Goal: Find specific page/section: Find specific page/section

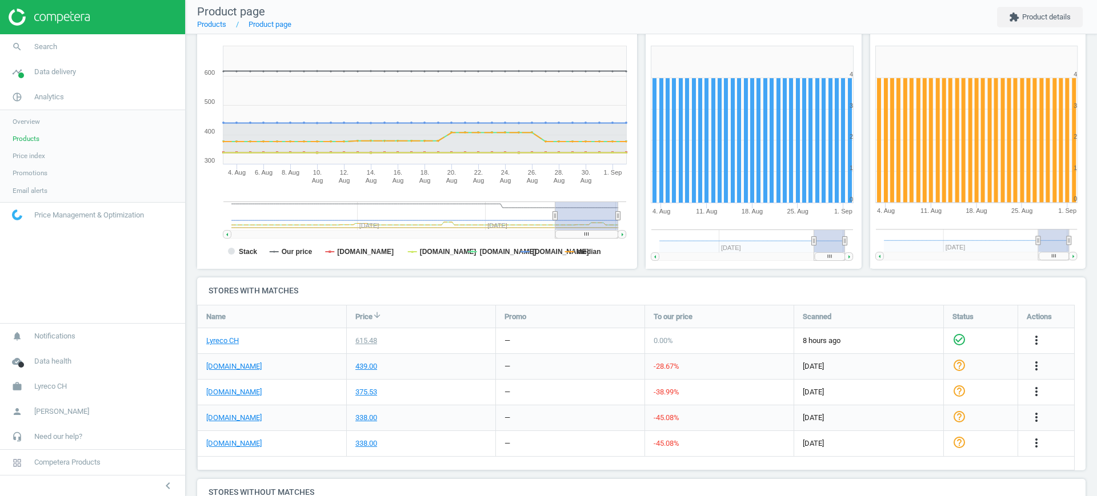
click at [35, 140] on span "Products" at bounding box center [26, 138] width 27 height 9
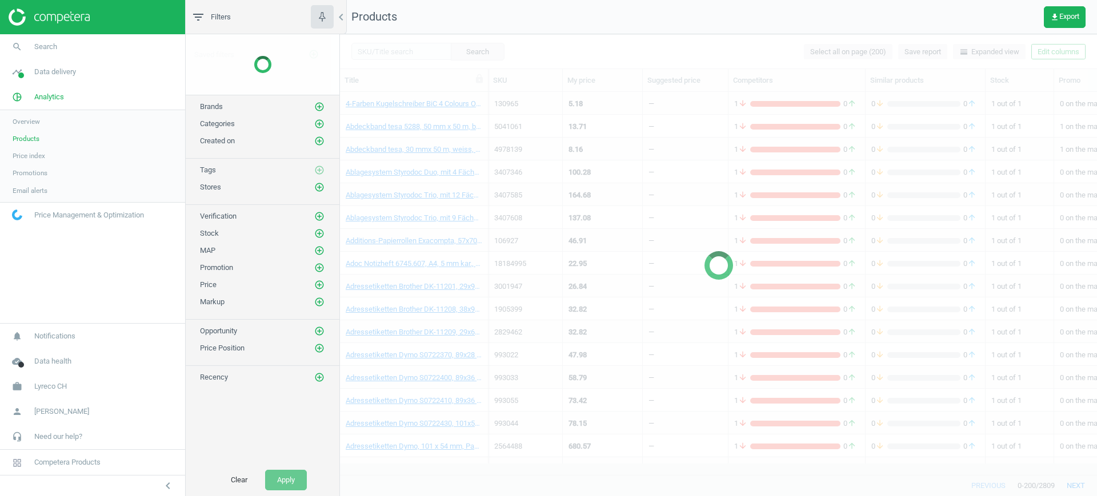
scroll to position [268, 0]
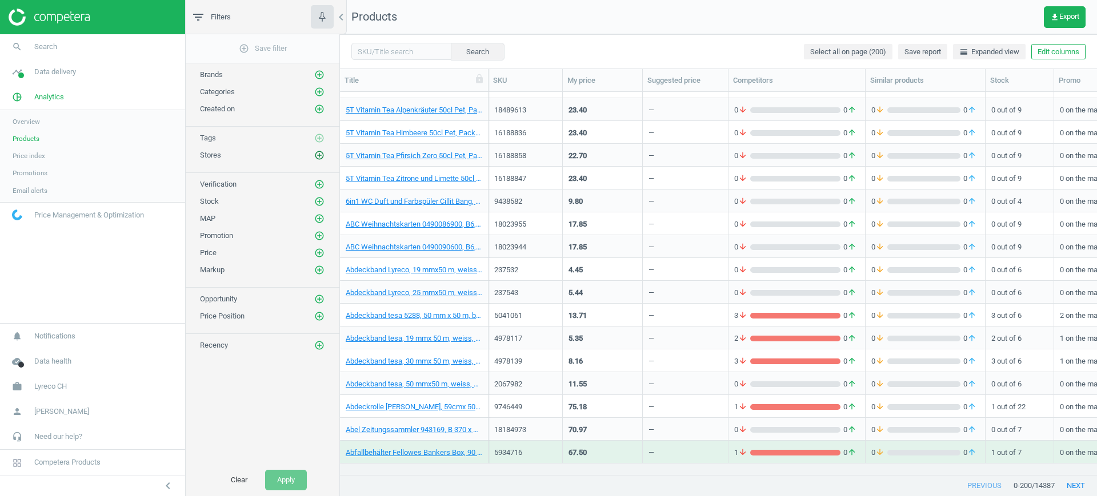
click at [321, 154] on icon "add_circle_outline" at bounding box center [319, 155] width 10 height 10
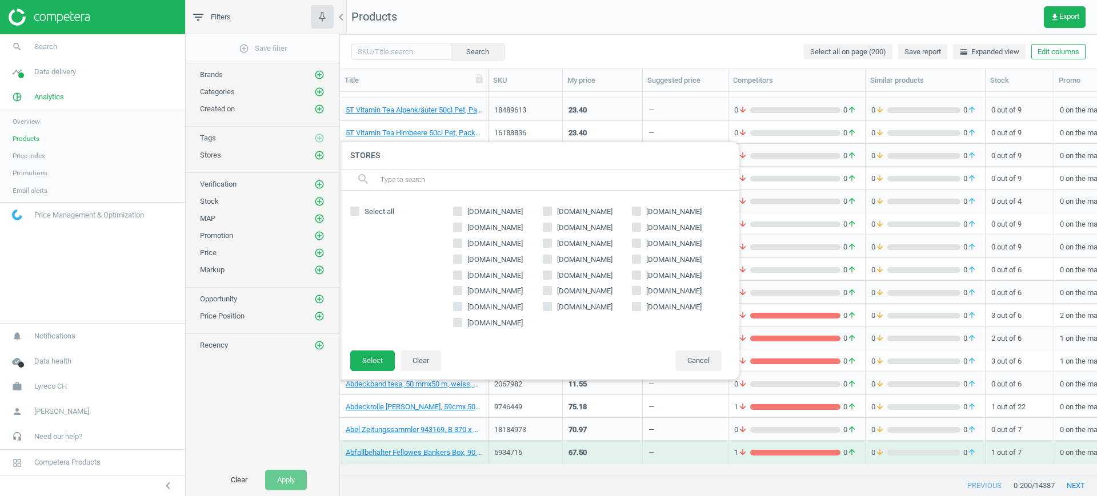
click at [585, 242] on span "[DOMAIN_NAME]" at bounding box center [585, 244] width 60 height 10
click at [551, 242] on input "[DOMAIN_NAME]" at bounding box center [546, 242] width 7 height 7
checkbox input "true"
click at [390, 356] on button "Select" at bounding box center [372, 361] width 45 height 21
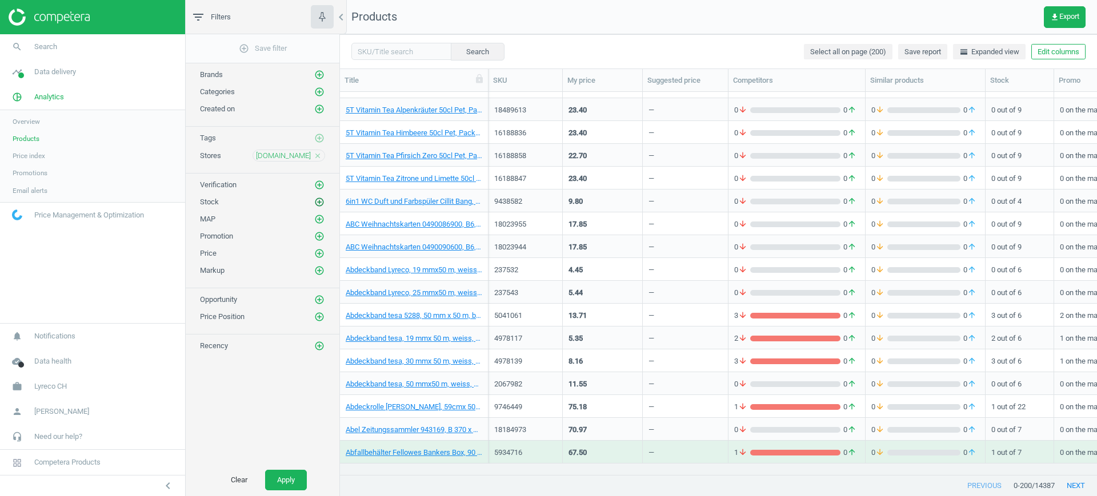
click at [314, 202] on icon "add_circle_outline" at bounding box center [319, 202] width 10 height 10
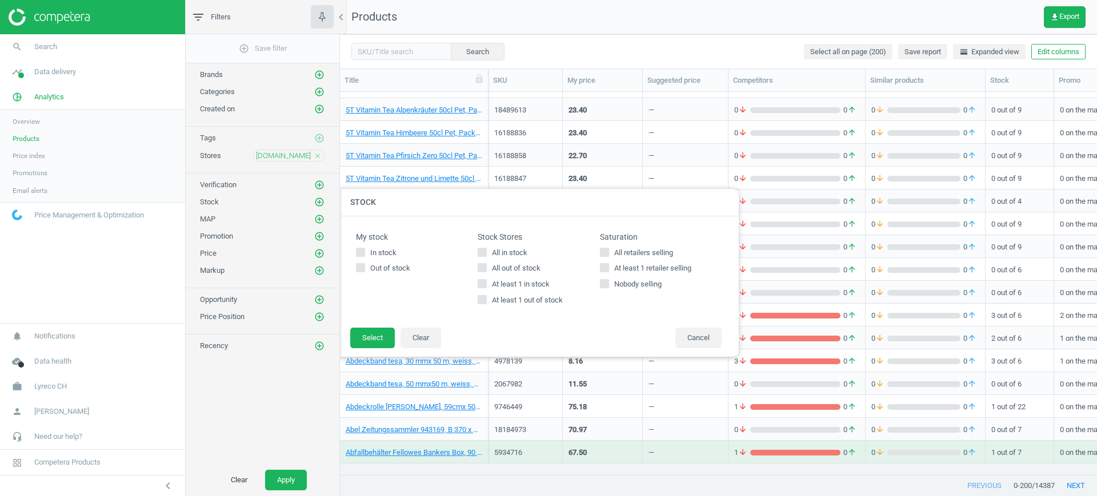
click at [489, 255] on label "All in stock" at bounding box center [538, 253] width 122 height 10
click at [486, 255] on input "All in stock" at bounding box center [482, 251] width 7 height 7
checkbox input "true"
click at [387, 336] on button "Select" at bounding box center [372, 338] width 45 height 21
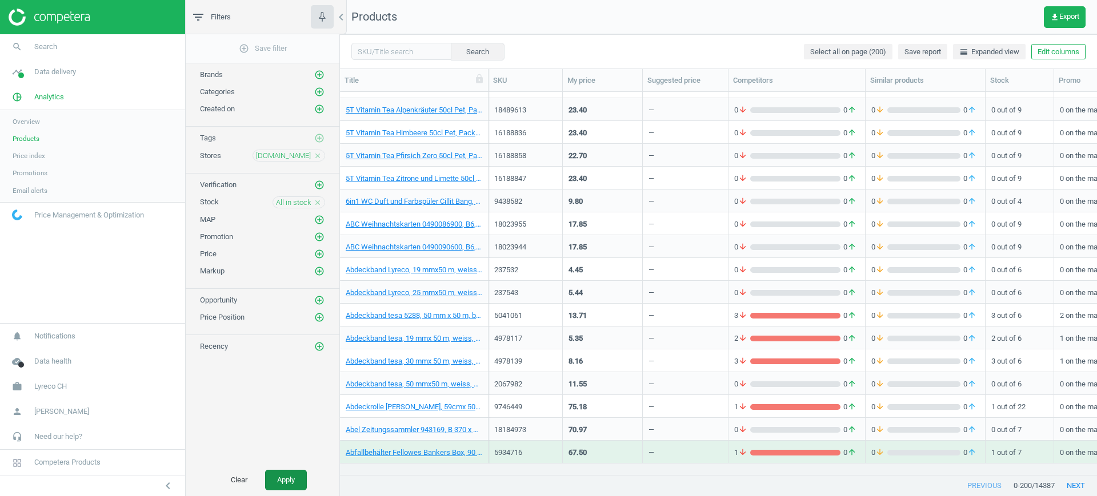
click at [271, 479] on button "Apply" at bounding box center [286, 480] width 42 height 21
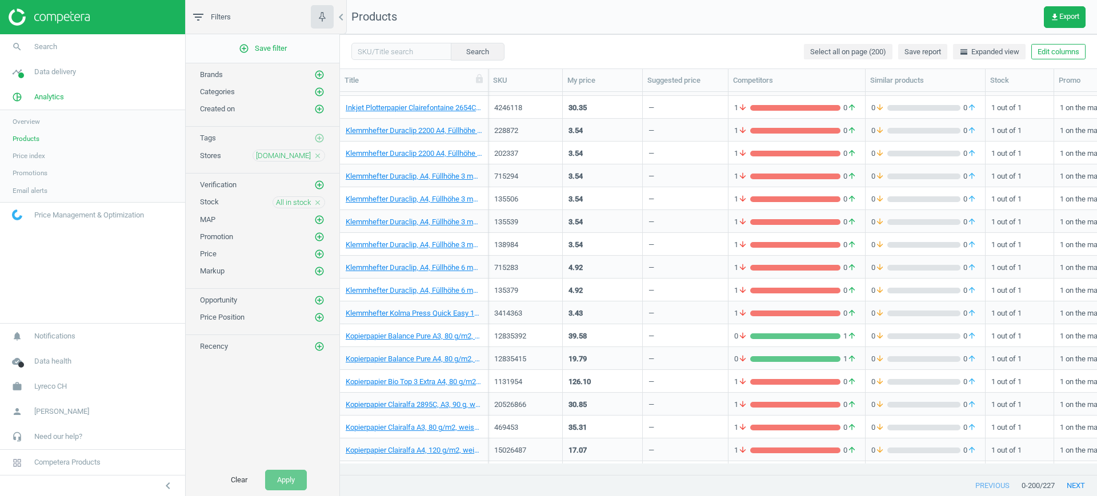
scroll to position [836, 0]
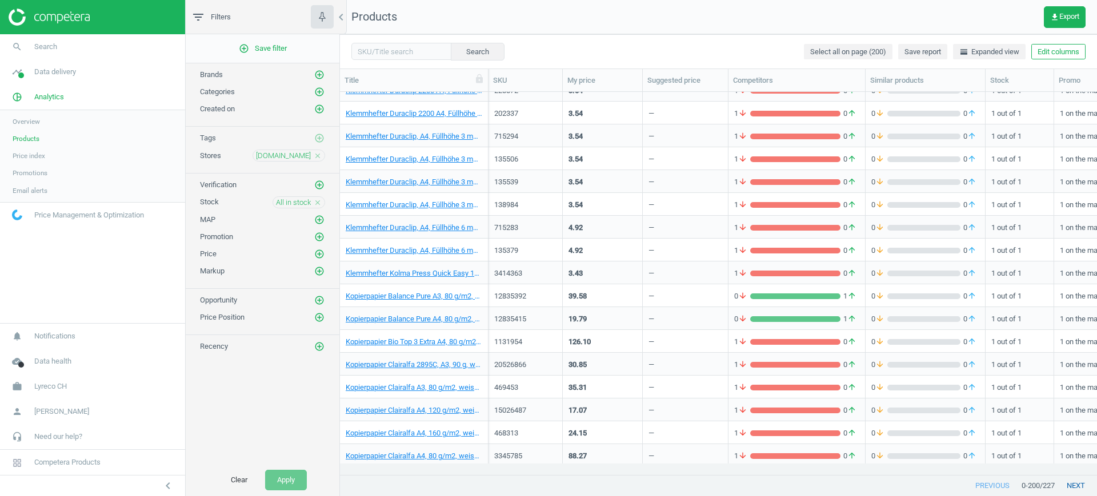
click at [1075, 486] on button "next" at bounding box center [1075, 486] width 42 height 21
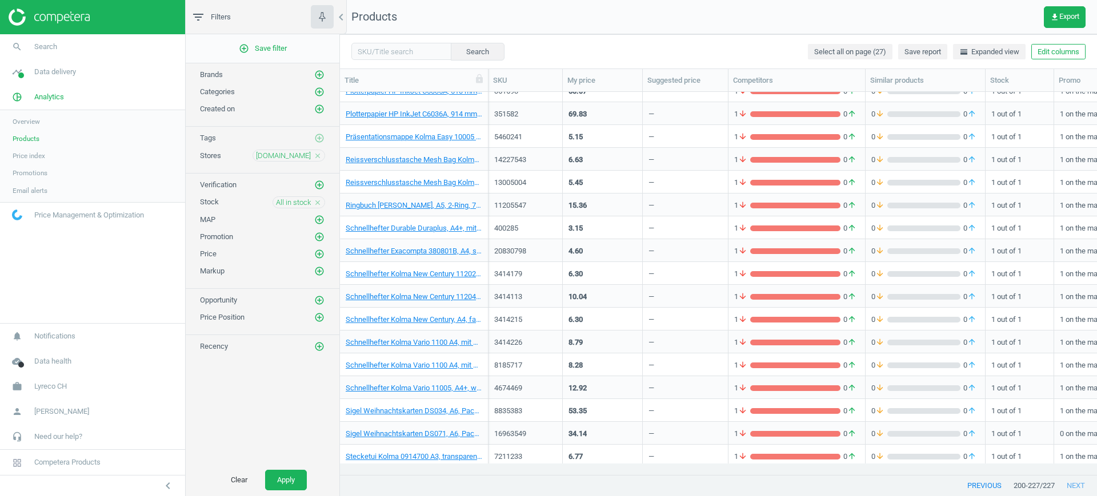
scroll to position [219, 0]
click at [432, 387] on link "Schnellhefter Kolma Vario 11005, A4+, weiss, 7611967110102" at bounding box center [414, 388] width 137 height 10
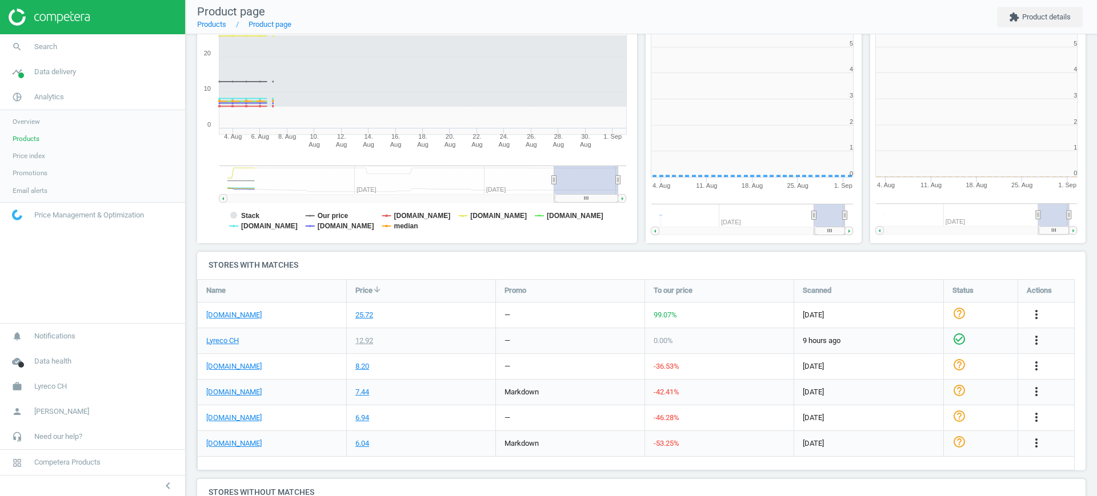
scroll to position [251, 456]
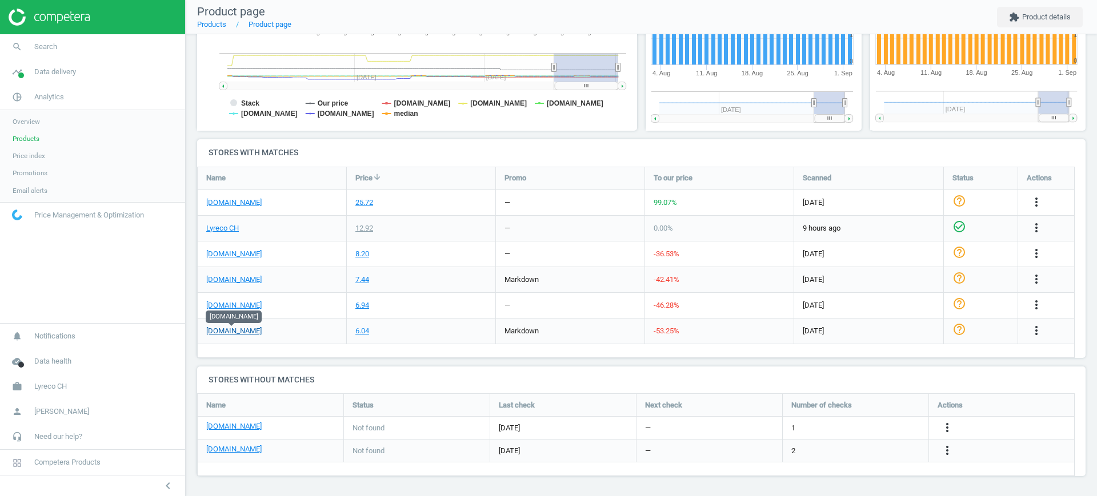
click at [231, 332] on link "[DOMAIN_NAME]" at bounding box center [233, 331] width 55 height 10
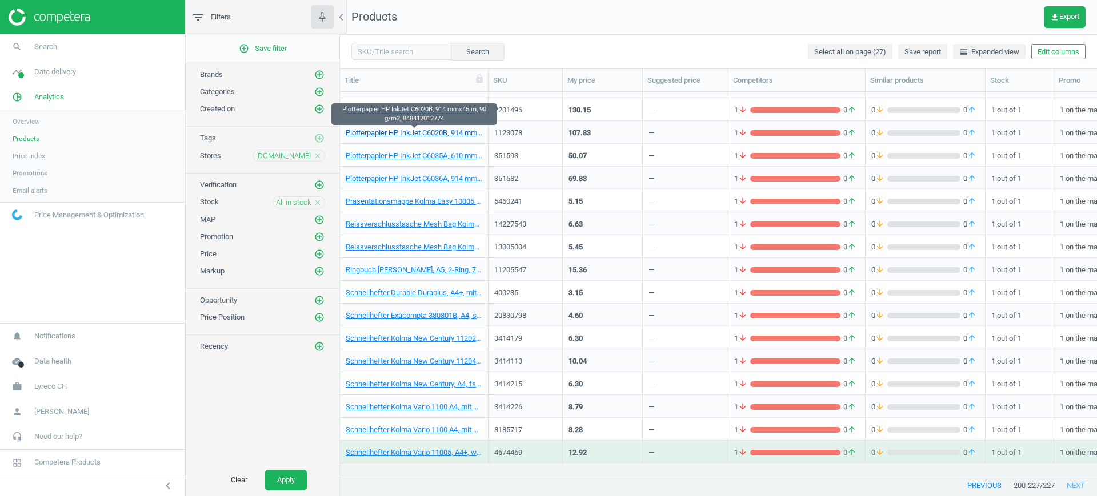
click at [428, 131] on link "Plotterpapier HP InkJet C6020B, 914 mmx45 m, 90 g/m2, 848412012774" at bounding box center [414, 133] width 137 height 10
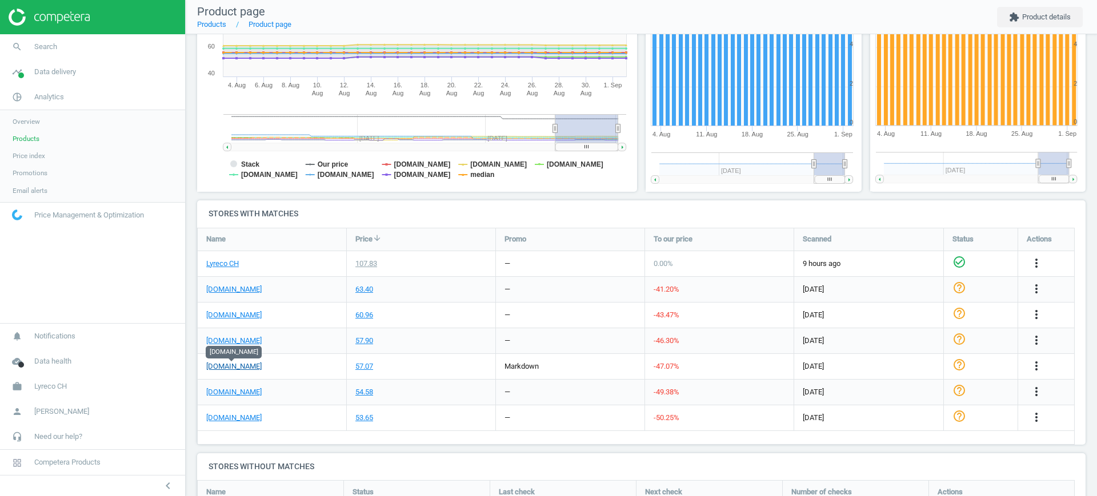
click at [239, 367] on link "[DOMAIN_NAME]" at bounding box center [233, 367] width 55 height 10
click at [34, 139] on span "Products" at bounding box center [26, 138] width 27 height 9
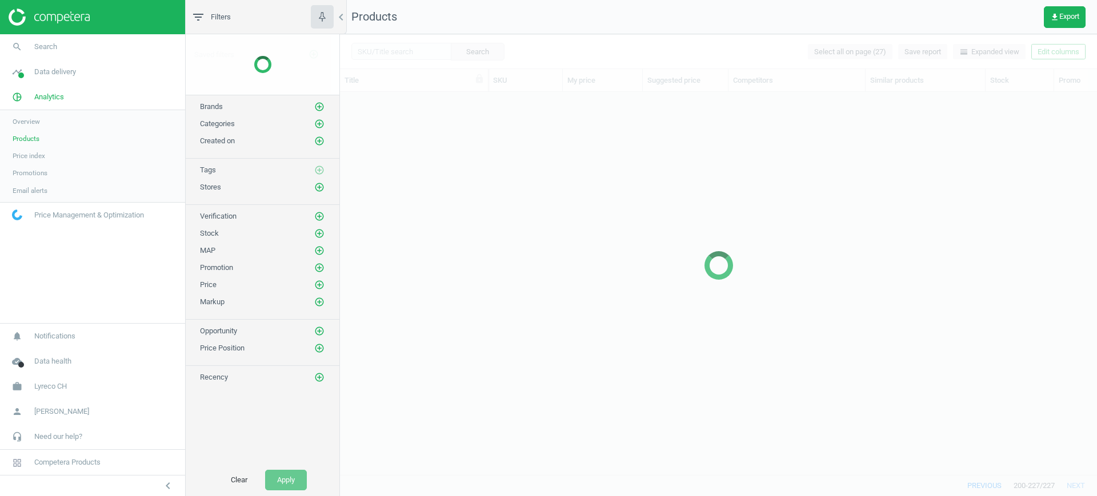
scroll to position [361, 746]
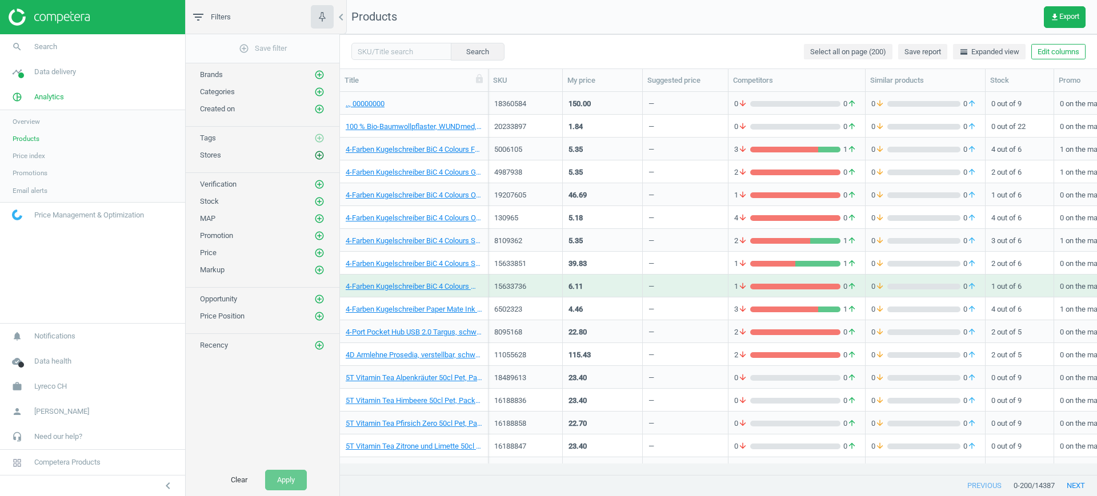
click at [318, 158] on icon "add_circle_outline" at bounding box center [319, 155] width 10 height 10
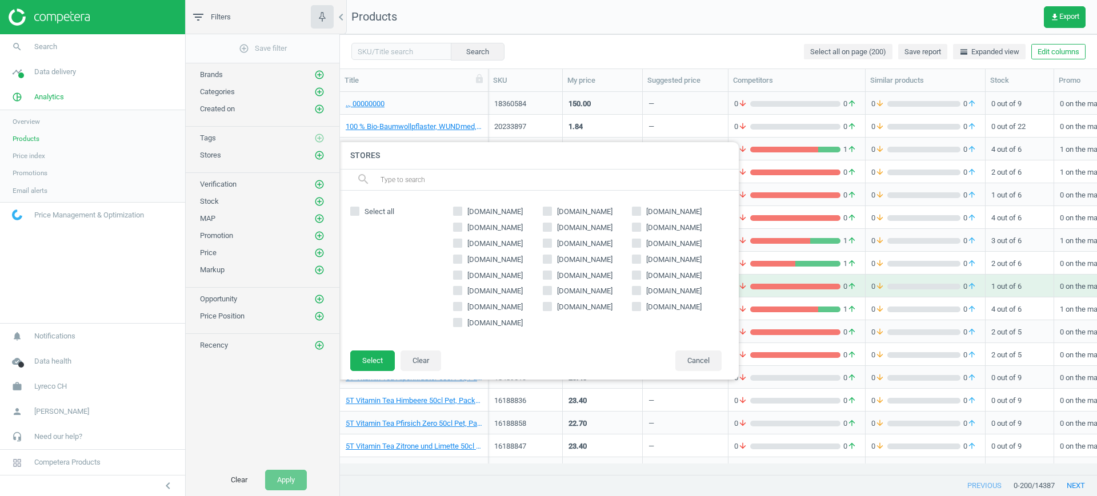
click at [632, 247] on span at bounding box center [636, 245] width 9 height 9
click at [633, 247] on input "[DOMAIN_NAME]" at bounding box center [636, 242] width 7 height 7
checkbox input "true"
click at [362, 352] on button "Select" at bounding box center [372, 361] width 45 height 21
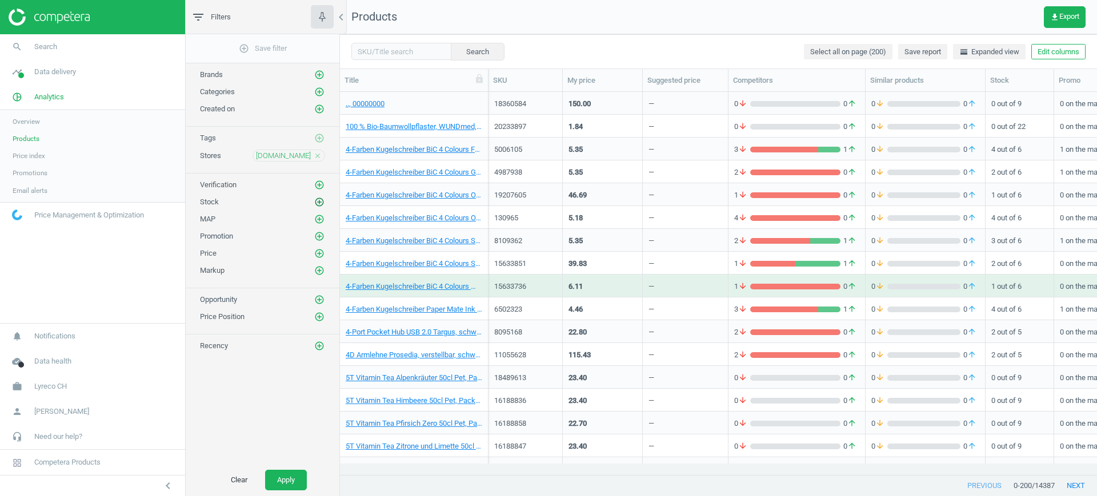
click at [321, 197] on icon "add_circle_outline" at bounding box center [319, 202] width 10 height 10
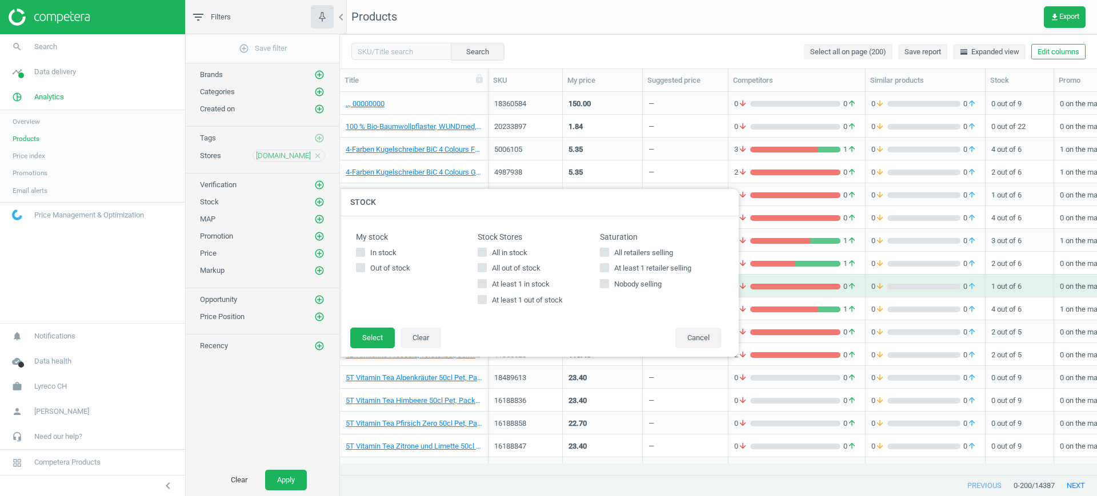
click at [521, 253] on span "All in stock" at bounding box center [509, 253] width 40 height 10
click at [486, 253] on input "All in stock" at bounding box center [482, 251] width 7 height 7
checkbox input "true"
click at [369, 334] on button "Select" at bounding box center [372, 338] width 45 height 21
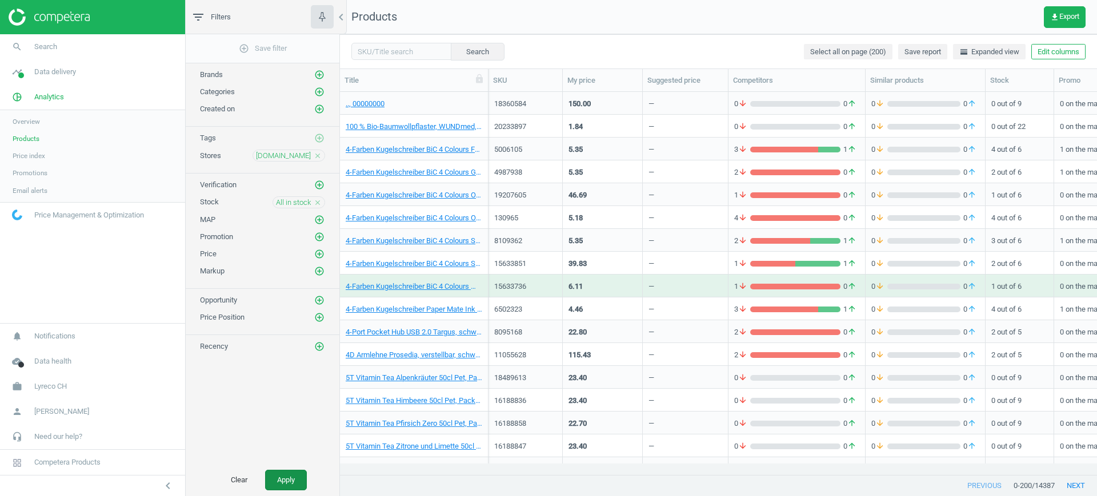
click at [292, 474] on button "Apply" at bounding box center [286, 480] width 42 height 21
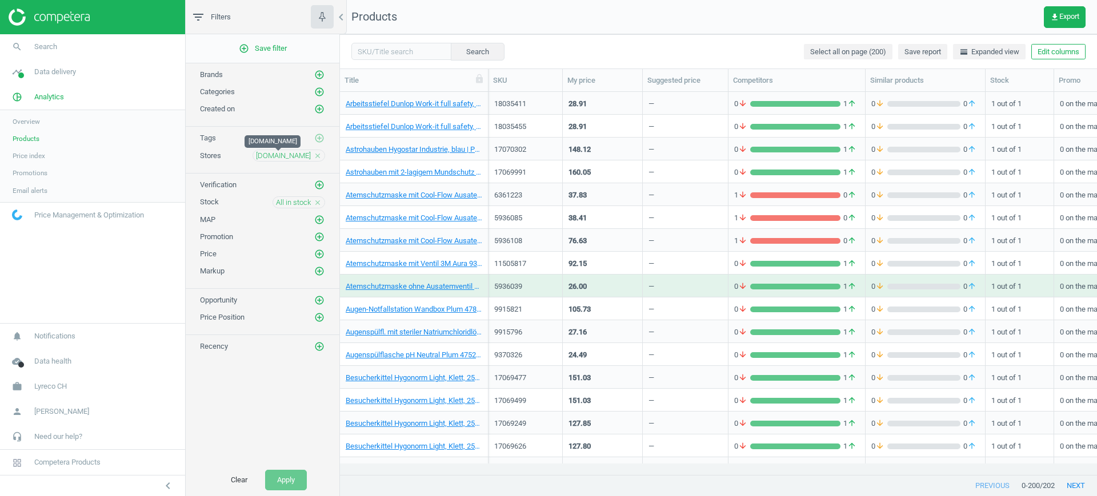
click at [286, 160] on span "[DOMAIN_NAME]" at bounding box center [283, 156] width 55 height 10
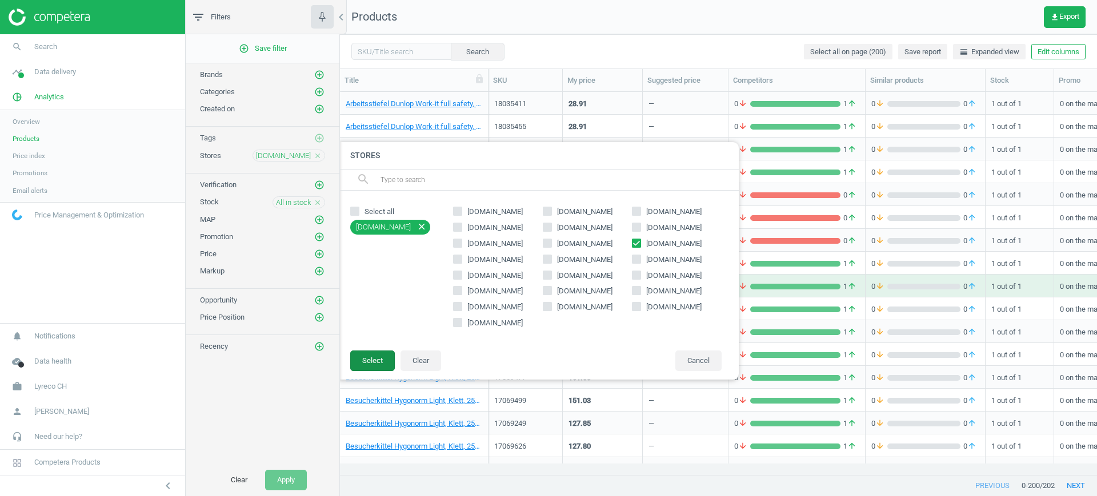
click at [363, 361] on button "Select" at bounding box center [372, 361] width 45 height 21
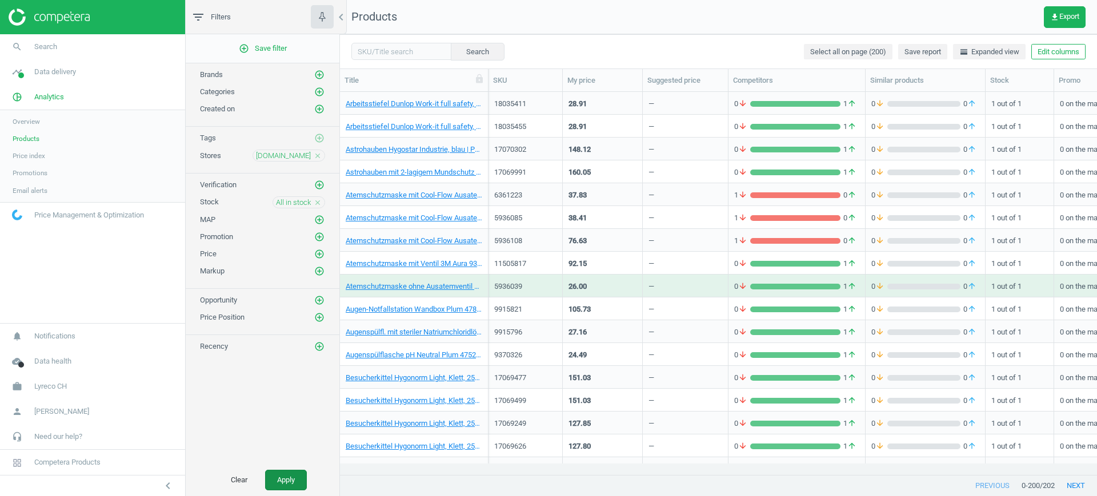
click at [295, 473] on button "Apply" at bounding box center [286, 480] width 42 height 21
click at [415, 146] on link "Astrohauben Hygostar Industrie, blau | PP|im Beutel, Pk à 1000 Stück, 401554493…" at bounding box center [414, 149] width 137 height 10
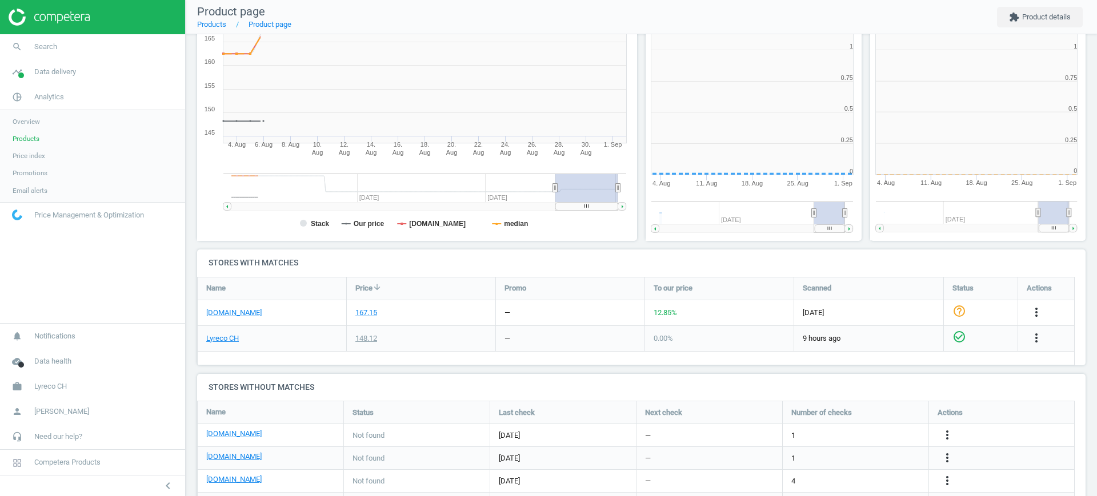
scroll to position [251, 235]
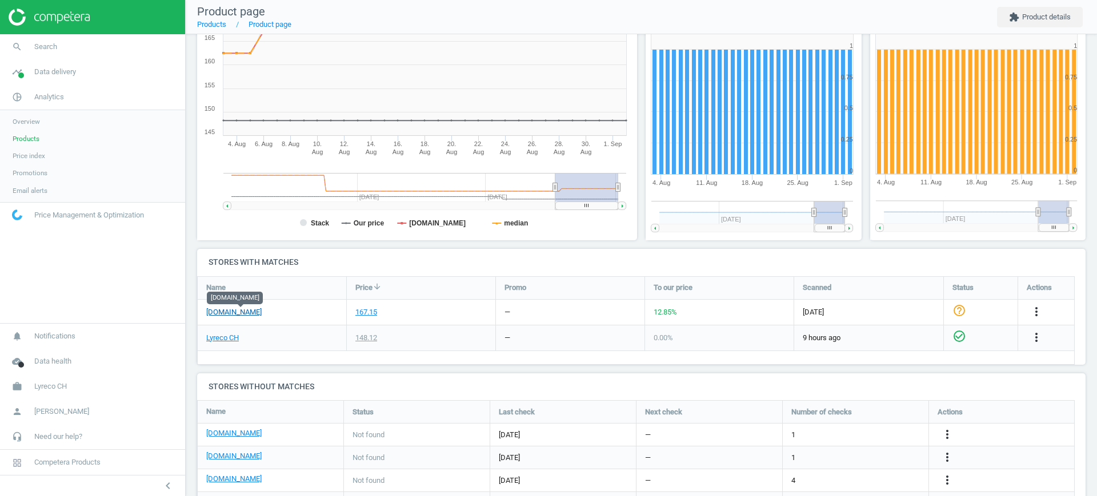
click at [254, 314] on link "[DOMAIN_NAME]" at bounding box center [233, 312] width 55 height 10
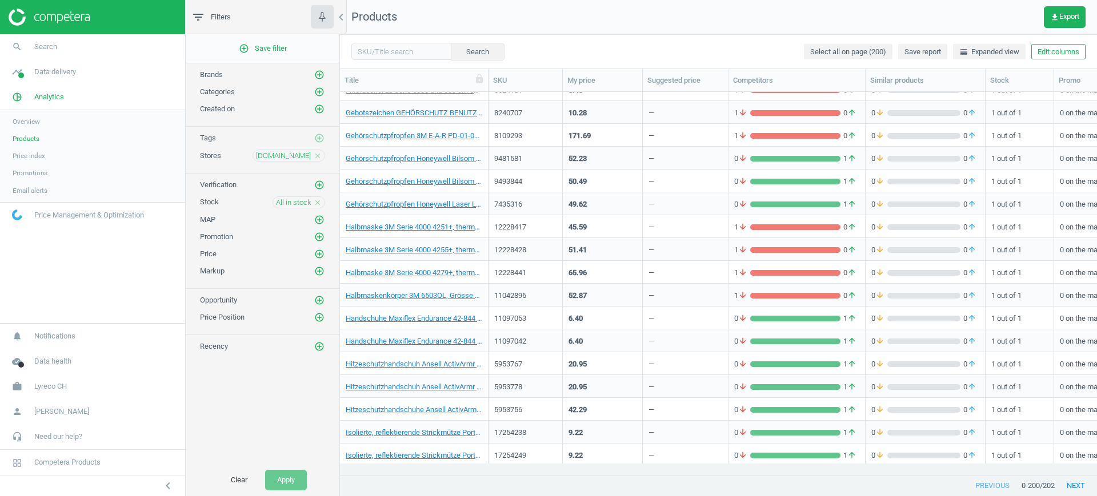
scroll to position [1411, 0]
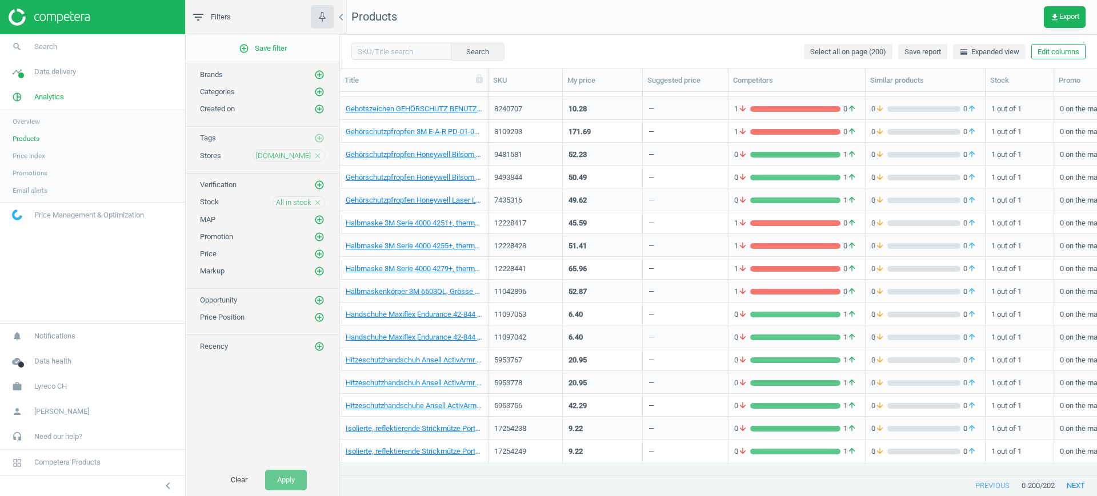
click at [437, 141] on div "Gehörschutzpfropfen 3M E-A-R PD-01-009, 29dB, gelb, Pk à 500 Paar, 4046719019397" at bounding box center [414, 134] width 137 height 14
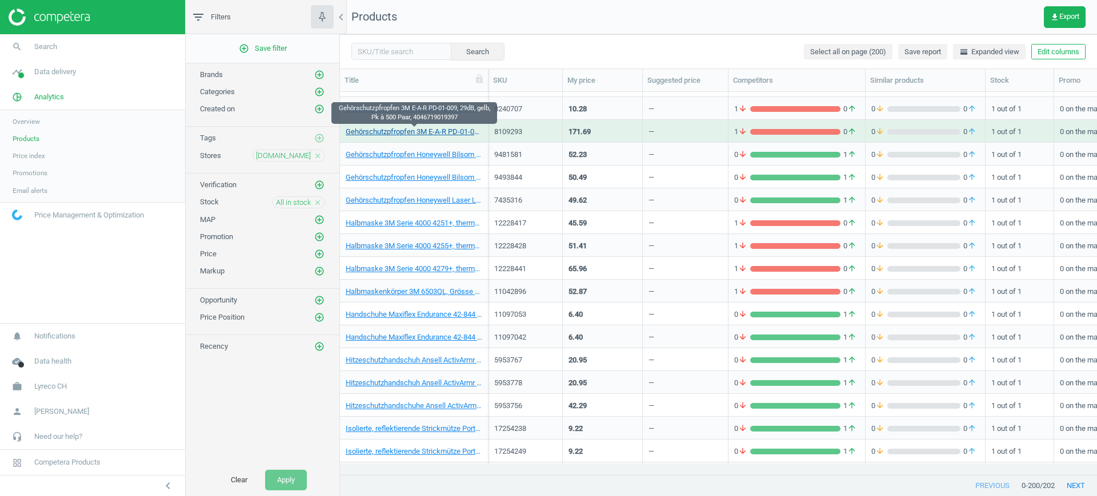
click at [444, 134] on link "Gehörschutzpfropfen 3M E-A-R PD-01-009, 29dB, gelb, Pk à 500 Paar, 4046719019397" at bounding box center [414, 132] width 137 height 10
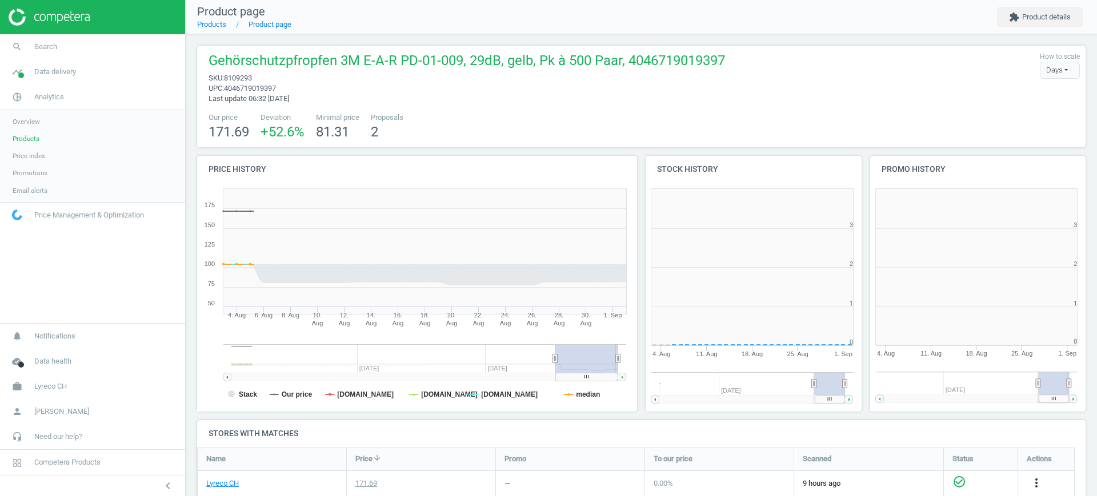
scroll to position [6, 6]
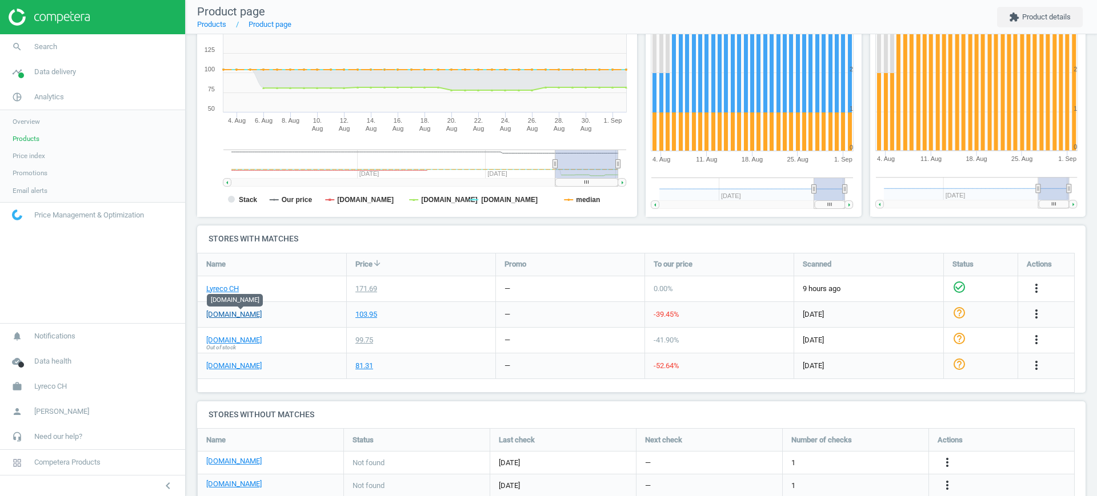
click at [256, 315] on link "[DOMAIN_NAME]" at bounding box center [233, 315] width 55 height 10
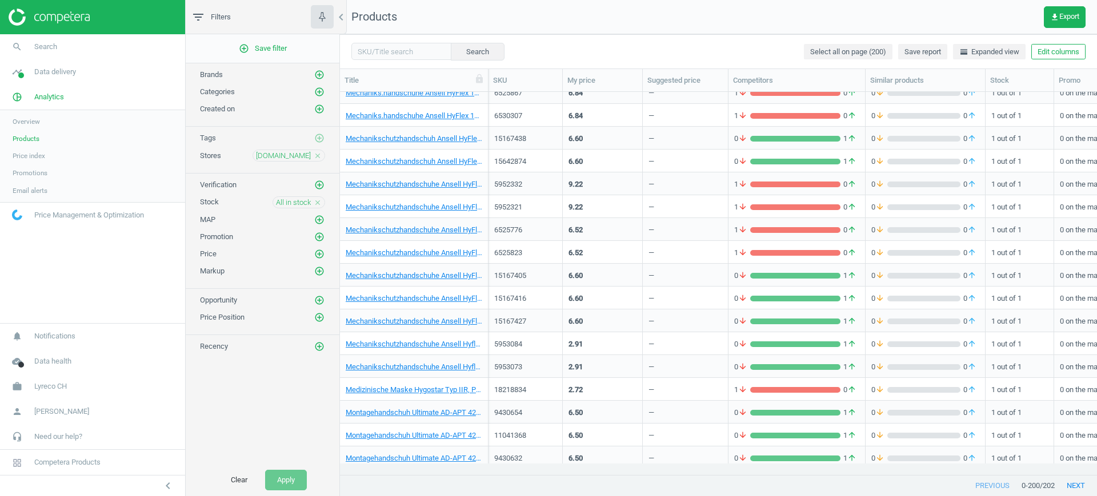
scroll to position [2530, 0]
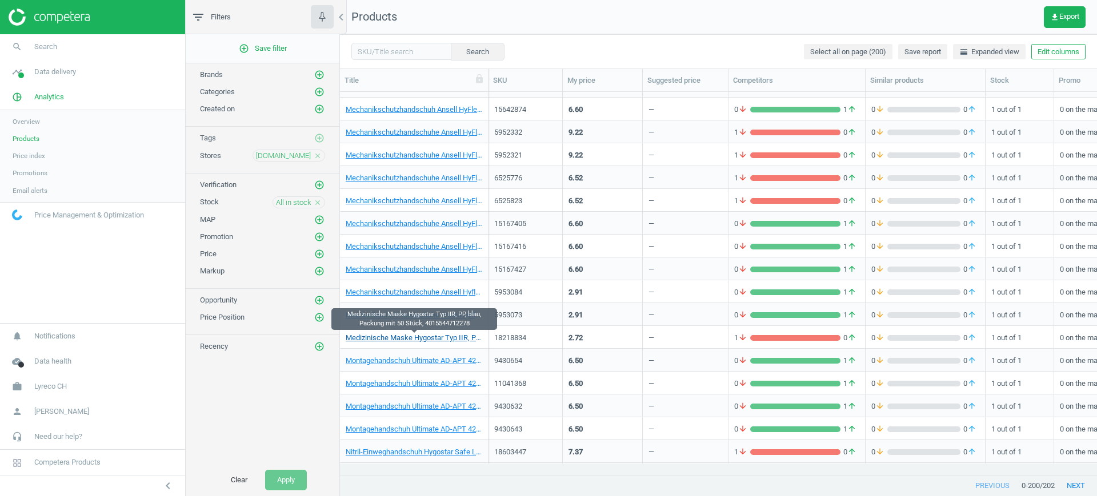
click at [453, 338] on link "Medizinische Maske Hygostar Typ IIR, PP, blau, Packung mit 50 Stück, 4015544712…" at bounding box center [414, 338] width 137 height 10
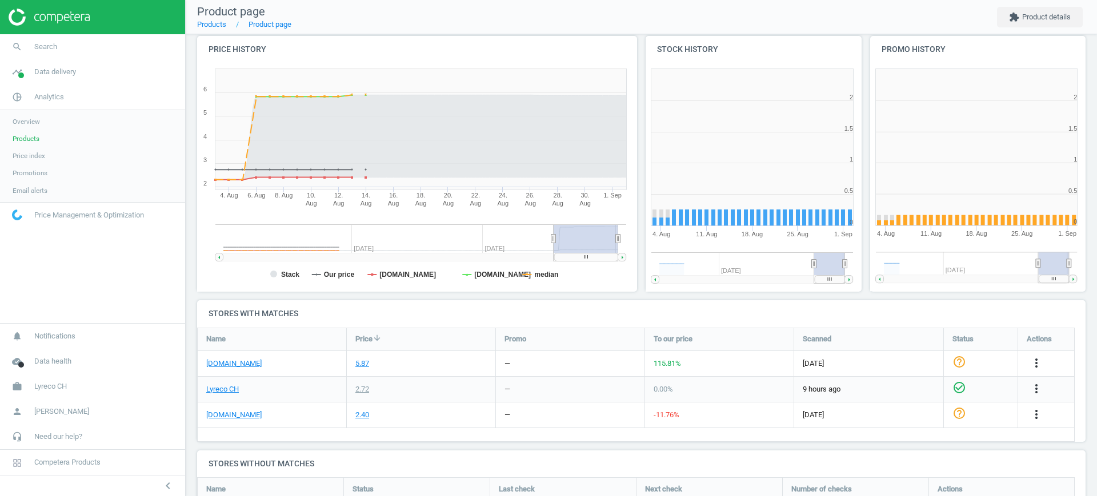
scroll to position [251, 235]
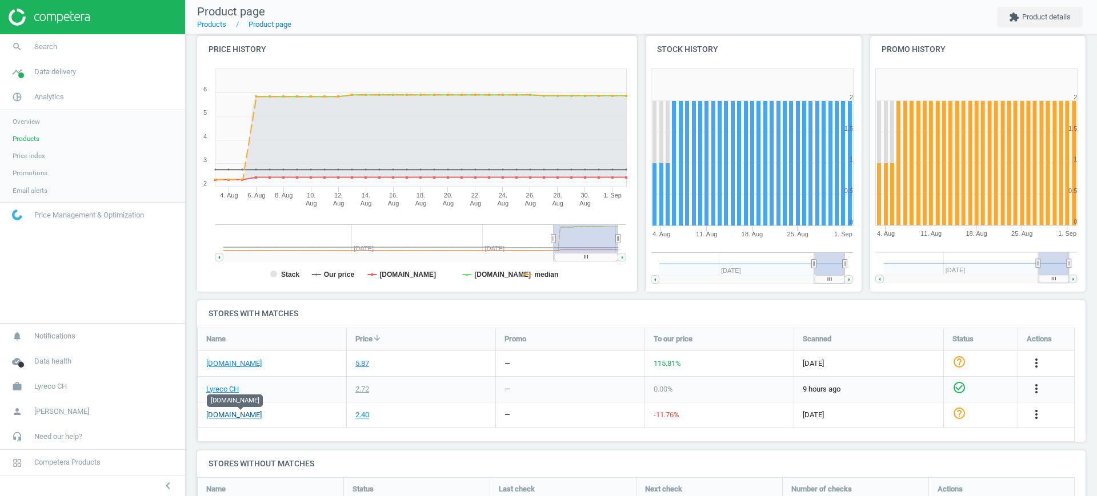
click at [249, 412] on link "[DOMAIN_NAME]" at bounding box center [233, 415] width 55 height 10
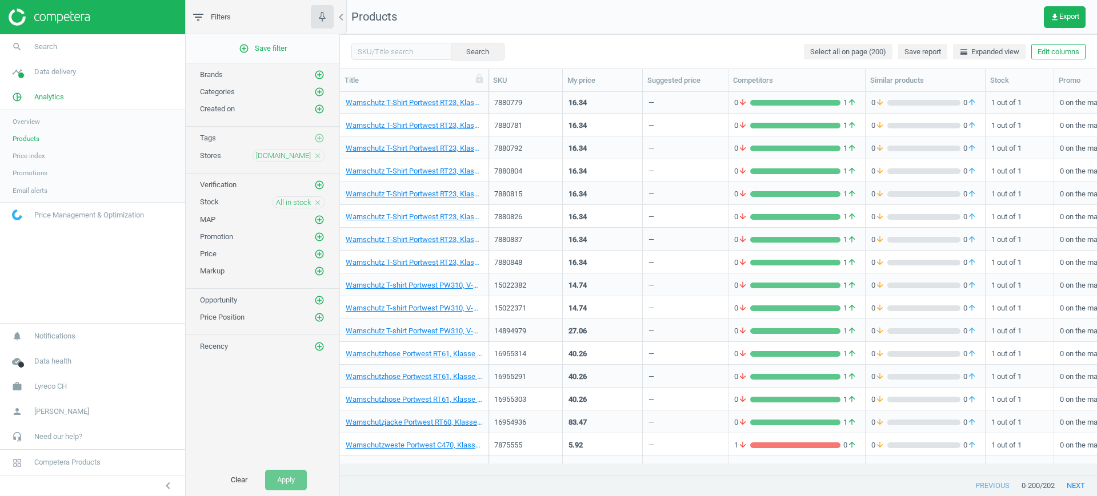
scroll to position [4197, 0]
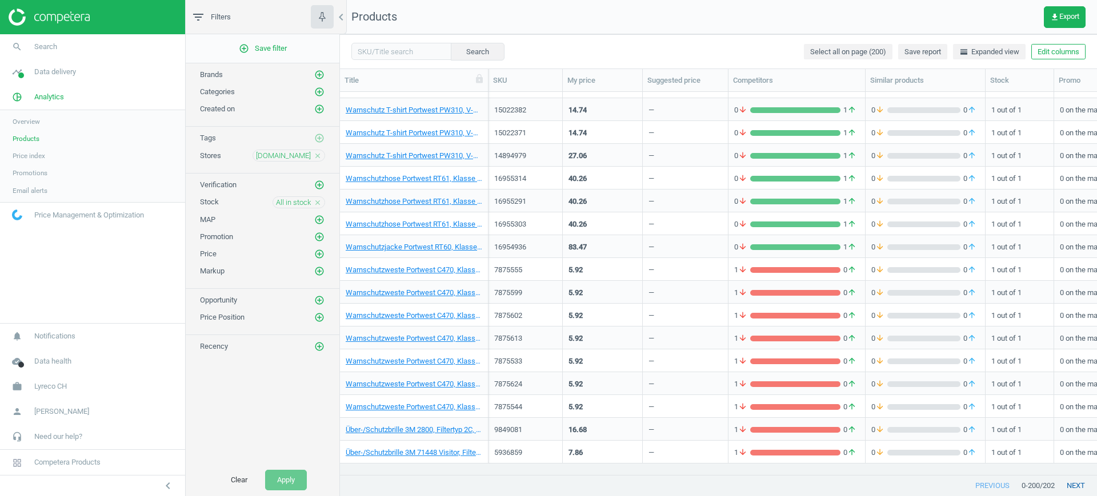
click at [1079, 486] on button "next" at bounding box center [1075, 486] width 42 height 21
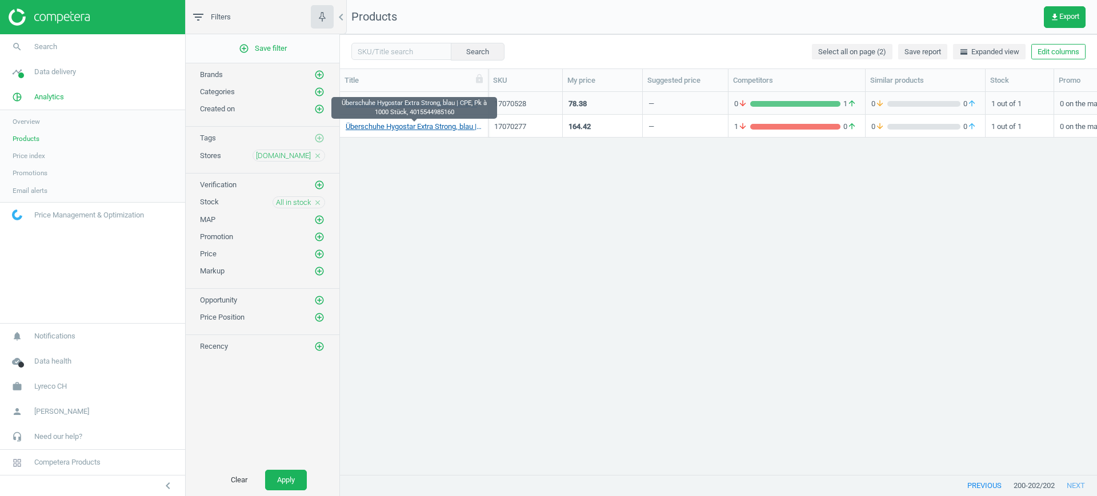
click at [423, 129] on link "Überschuhe Hygostar Extra Strong, blau | CPE, Pk à 1000 Stück, 4015544985160" at bounding box center [414, 127] width 137 height 10
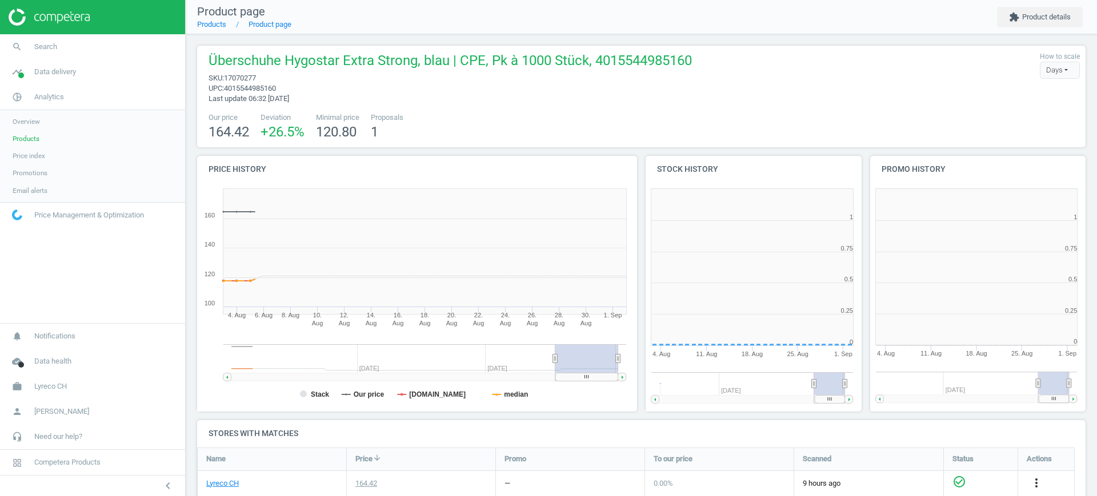
scroll to position [125, 0]
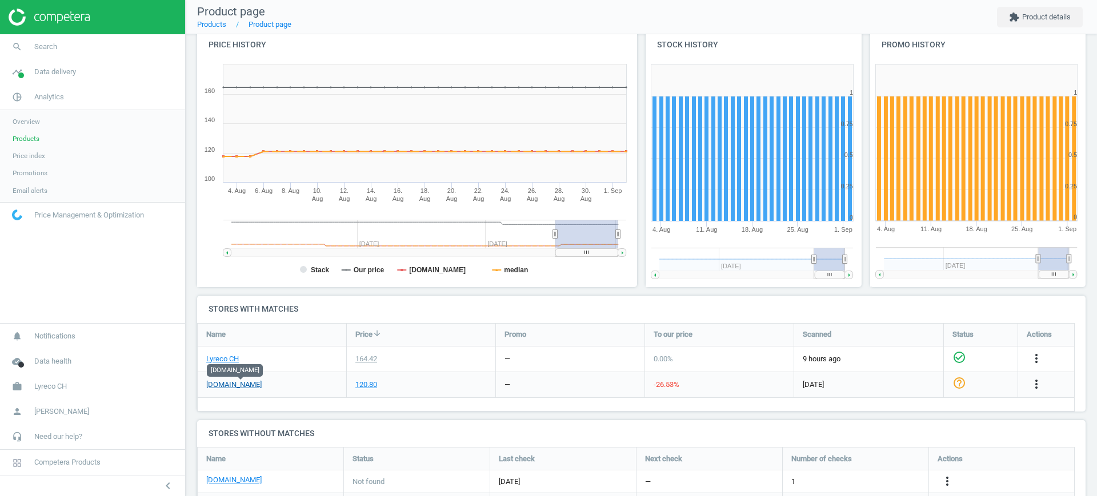
click at [236, 381] on link "[DOMAIN_NAME]" at bounding box center [233, 385] width 55 height 10
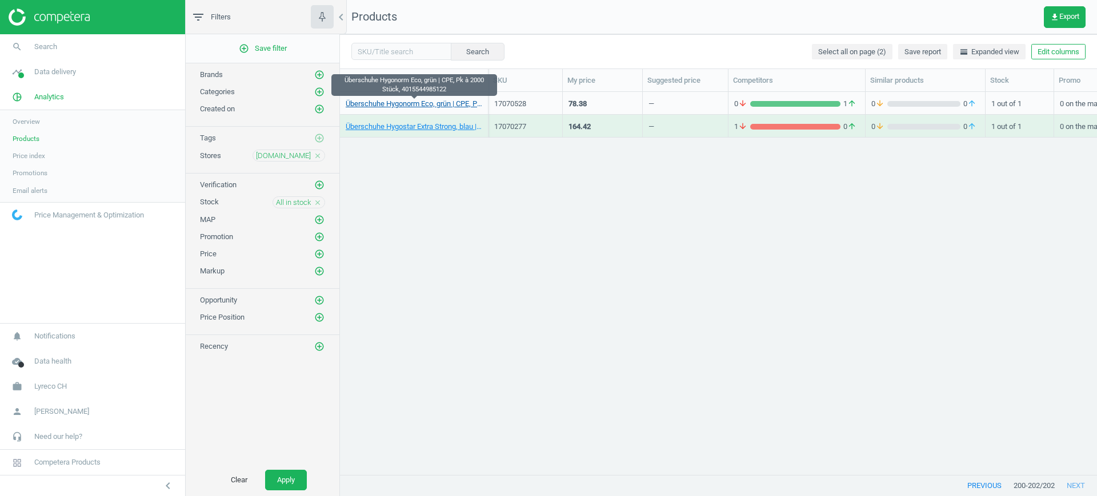
click at [398, 103] on link "Überschuhe Hygonorm Eco, grün | CPE, Pk à 2000 Stück, 4015544985122" at bounding box center [414, 104] width 137 height 10
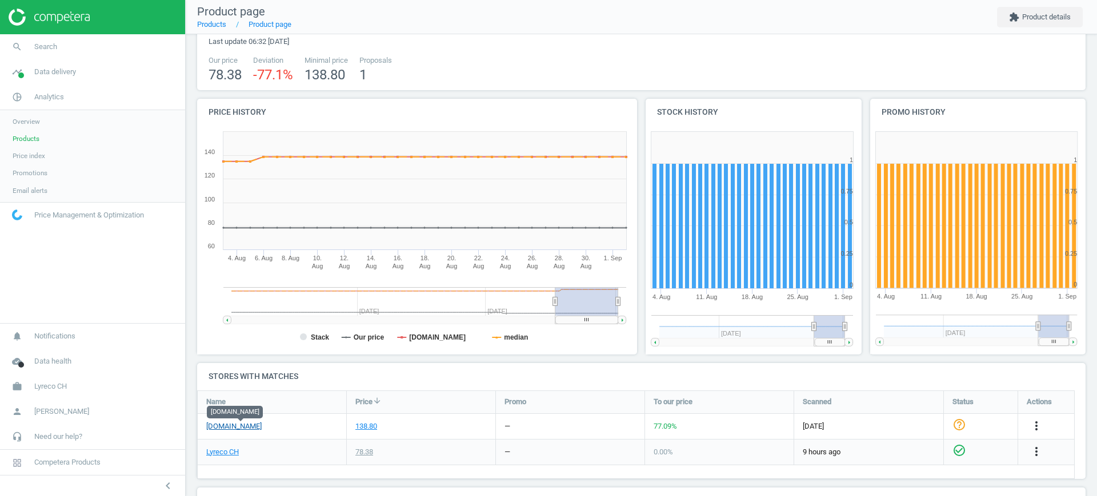
click at [253, 426] on link "[DOMAIN_NAME]" at bounding box center [233, 427] width 55 height 10
click at [34, 141] on span "Products" at bounding box center [26, 138] width 27 height 9
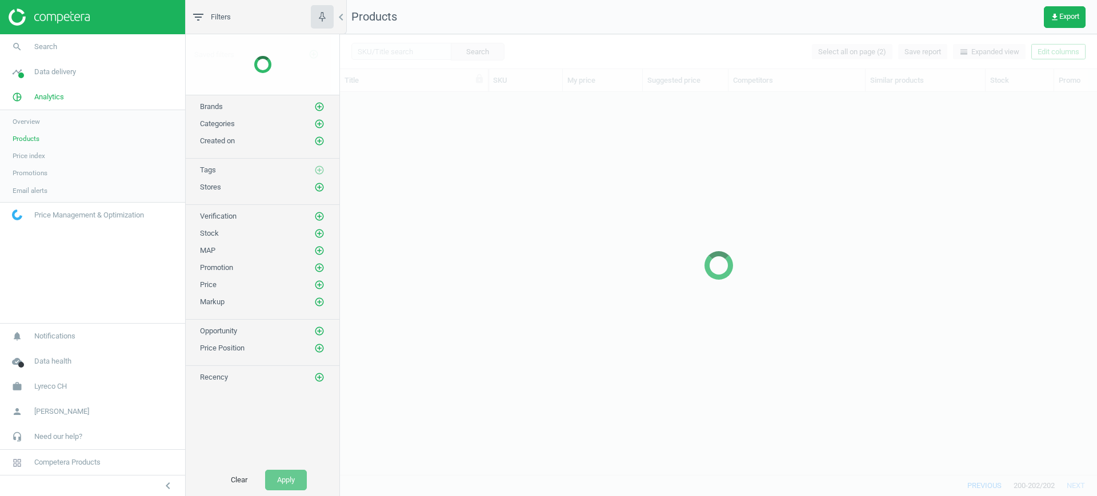
scroll to position [361, 746]
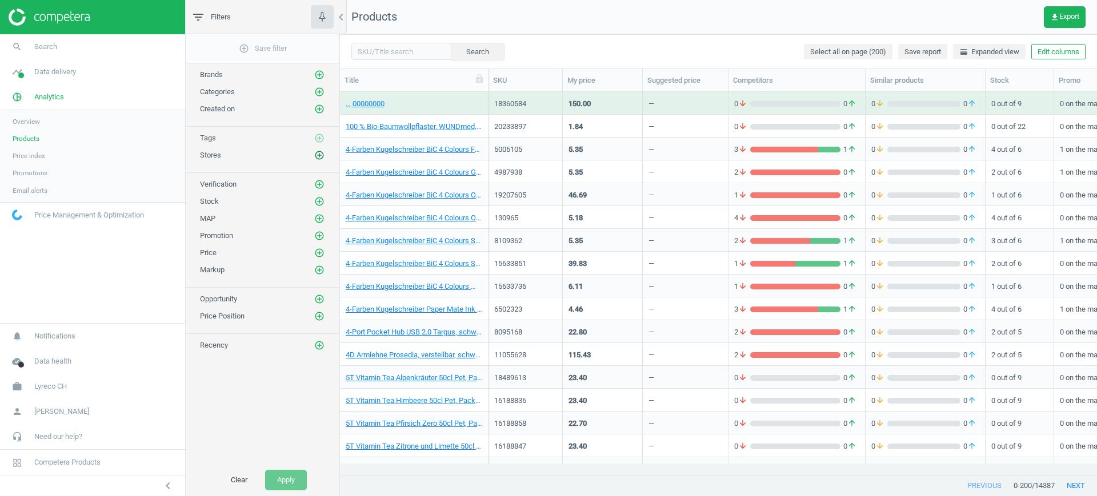
click at [316, 159] on icon "add_circle_outline" at bounding box center [319, 155] width 10 height 10
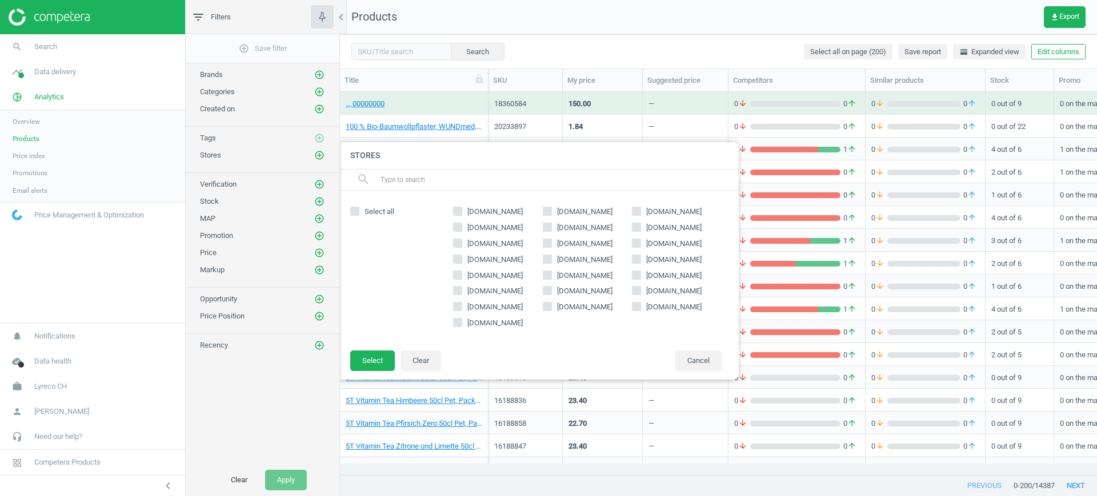
click at [492, 261] on span "[DOMAIN_NAME]" at bounding box center [495, 260] width 60 height 10
click at [461, 261] on input "[DOMAIN_NAME]" at bounding box center [457, 258] width 7 height 7
checkbox input "true"
click at [373, 364] on button "Select" at bounding box center [372, 361] width 45 height 21
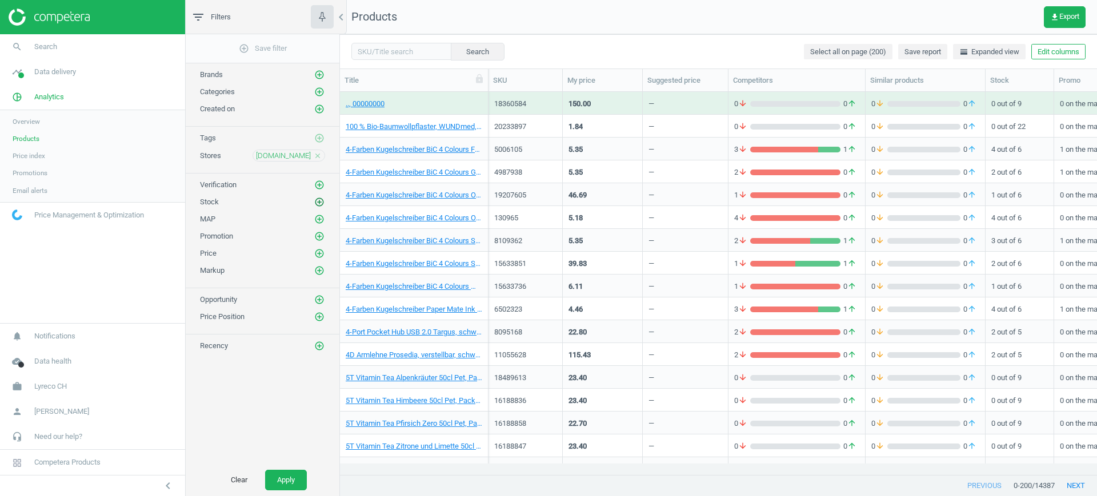
click at [323, 203] on icon "add_circle_outline" at bounding box center [319, 202] width 10 height 10
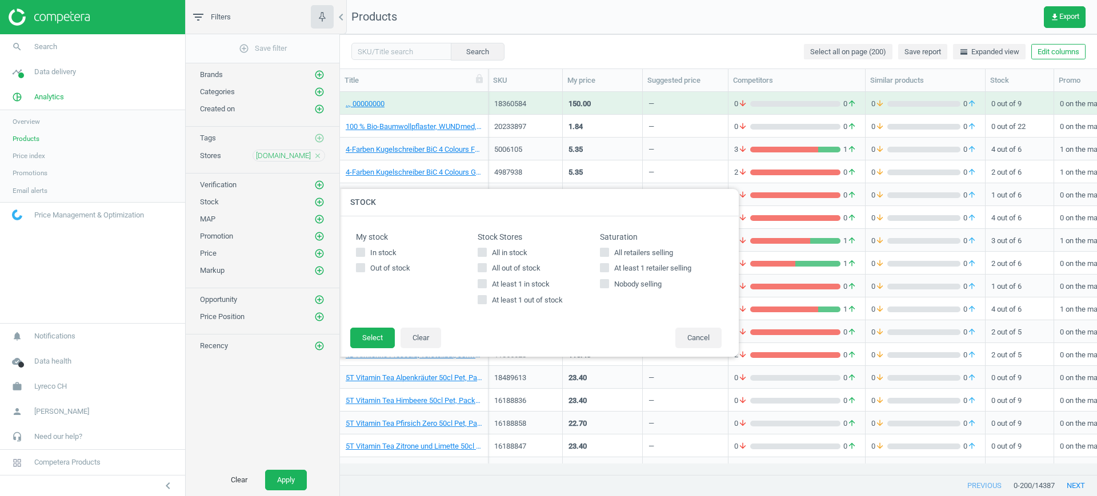
click at [519, 257] on span "All in stock" at bounding box center [509, 253] width 40 height 10
click at [486, 256] on input "All in stock" at bounding box center [482, 251] width 7 height 7
checkbox input "true"
click at [354, 340] on button "Select" at bounding box center [372, 338] width 45 height 21
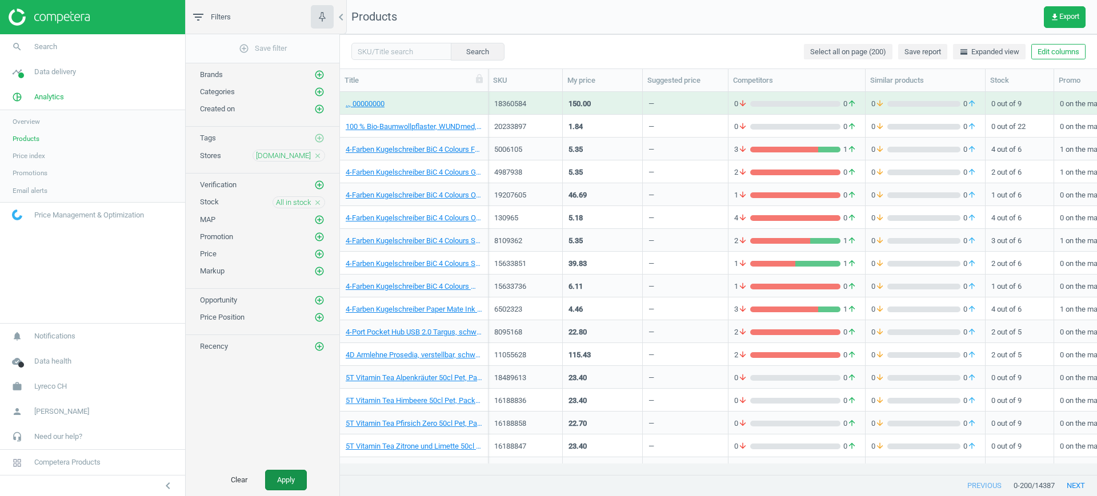
click at [286, 472] on button "Apply" at bounding box center [286, 480] width 42 height 21
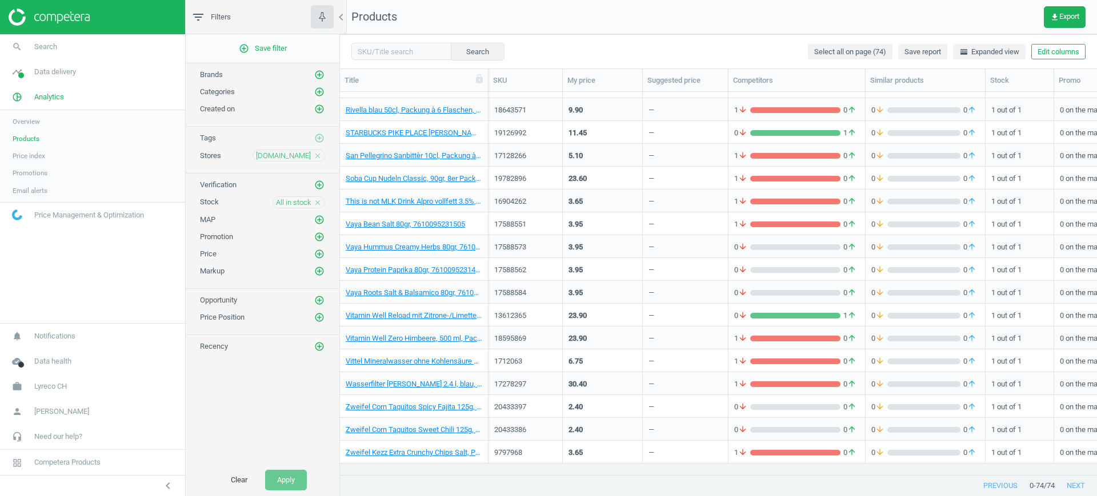
scroll to position [1288, 0]
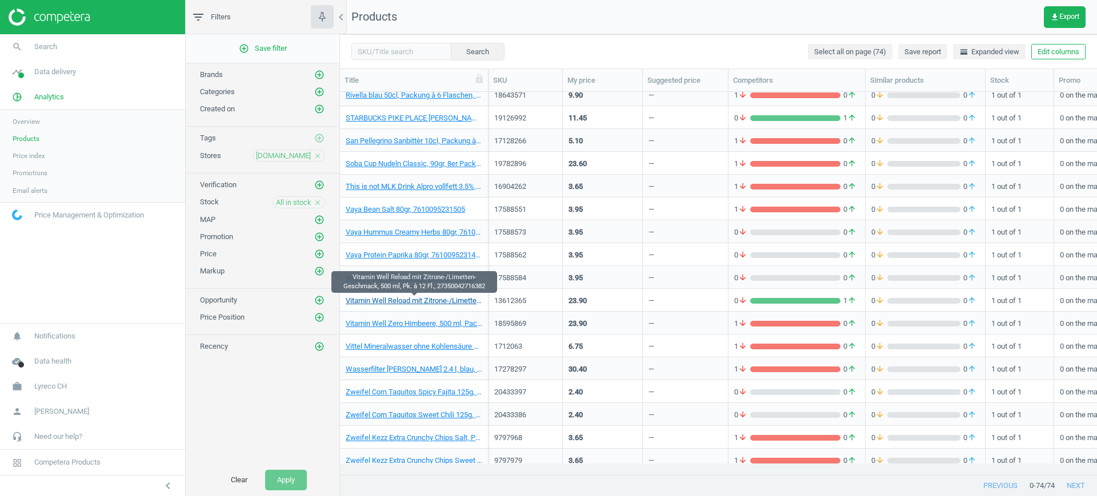
click at [414, 302] on link "Vitamin Well Reload mit Zitrone-/Limetten-Geschmack, 500 ml, Pk. à 12 Fl., 2735…" at bounding box center [414, 301] width 137 height 10
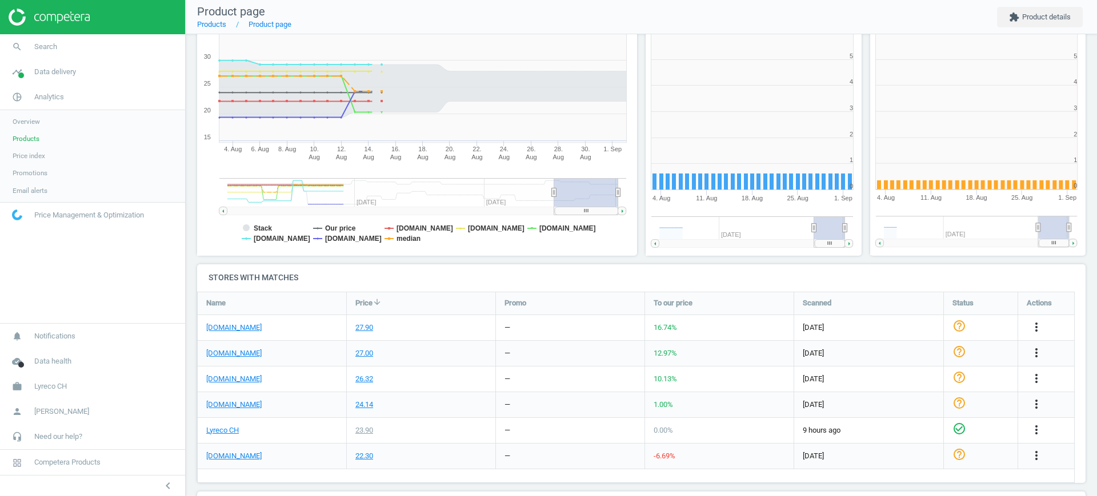
scroll to position [251, 235]
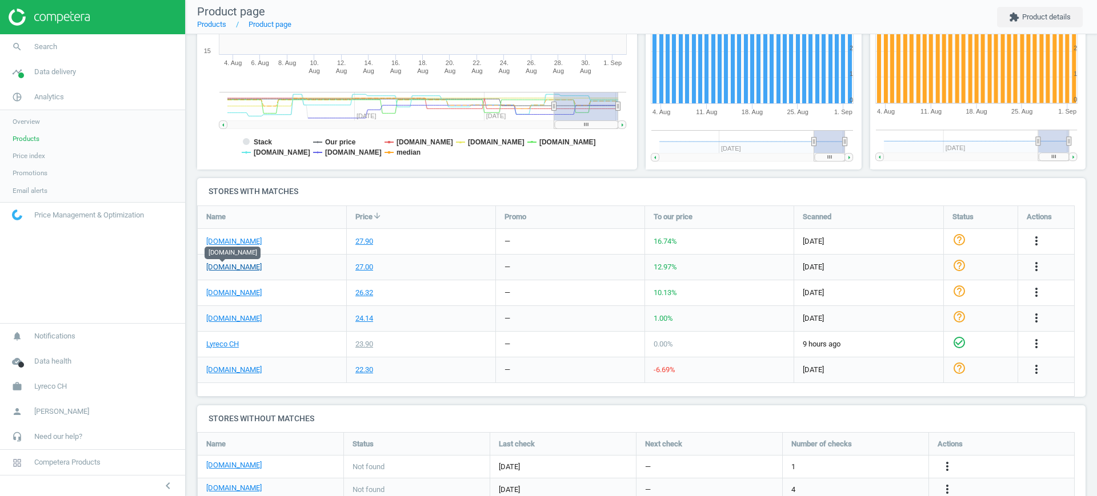
click at [212, 271] on link "[DOMAIN_NAME]" at bounding box center [233, 267] width 55 height 10
